Goal: Understand process/instructions: Learn how to perform a task or action

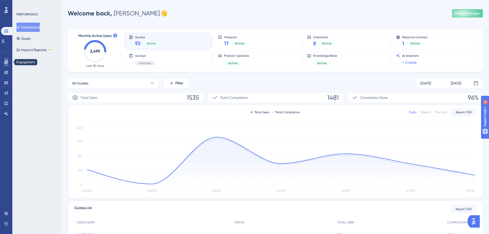
click at [6, 63] on icon at bounding box center [5, 61] width 3 height 3
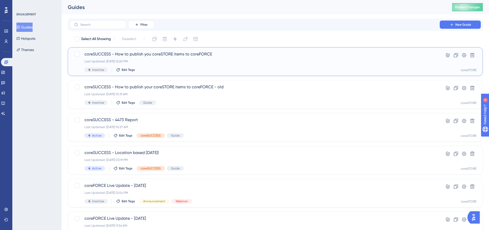
click at [168, 56] on span "coreSUCCESS - How to publish you coreSTORE items to coreFORCE" at bounding box center [254, 54] width 341 height 6
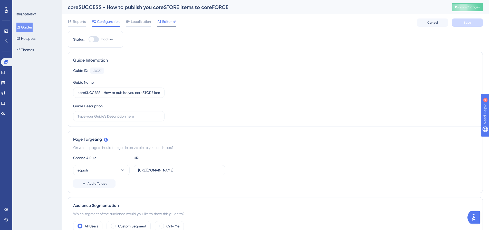
click at [163, 20] on span "Editor" at bounding box center [166, 21] width 9 height 6
